Goal: Transaction & Acquisition: Obtain resource

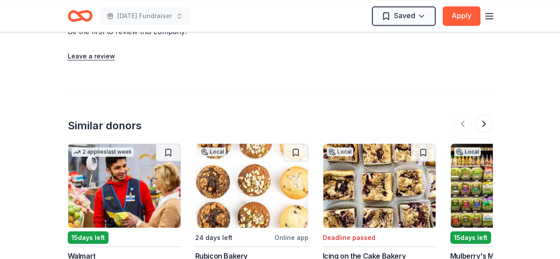
scroll to position [841, 0]
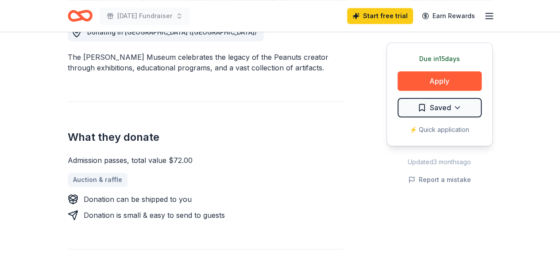
scroll to position [177, 0]
